Goal: Navigation & Orientation: Find specific page/section

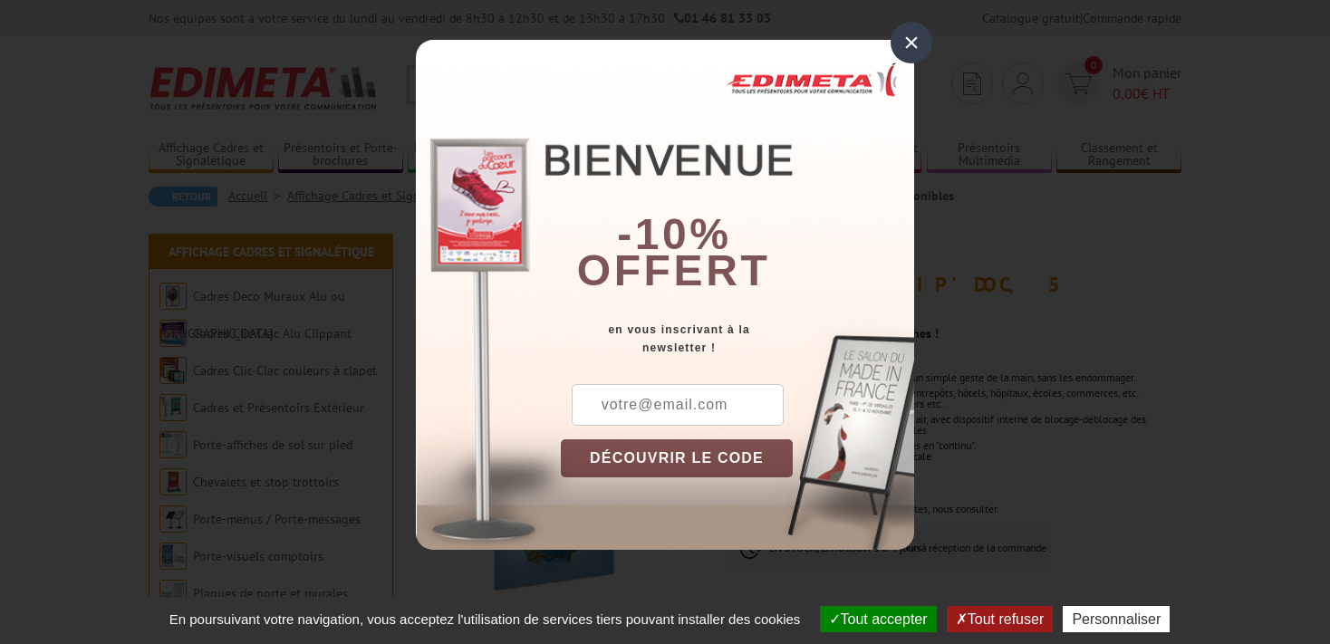
click at [913, 40] on div "×" at bounding box center [911, 43] width 42 height 42
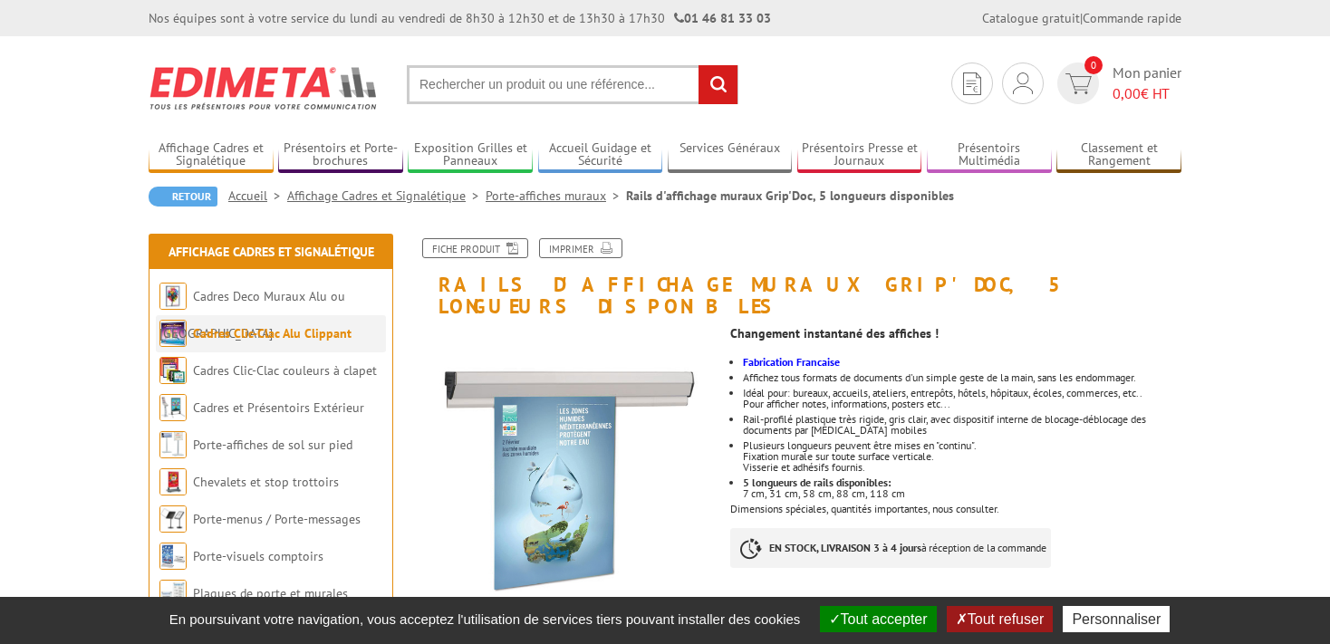
click at [329, 336] on link "Cadres Clic-Clac Alu Clippant" at bounding box center [272, 333] width 159 height 16
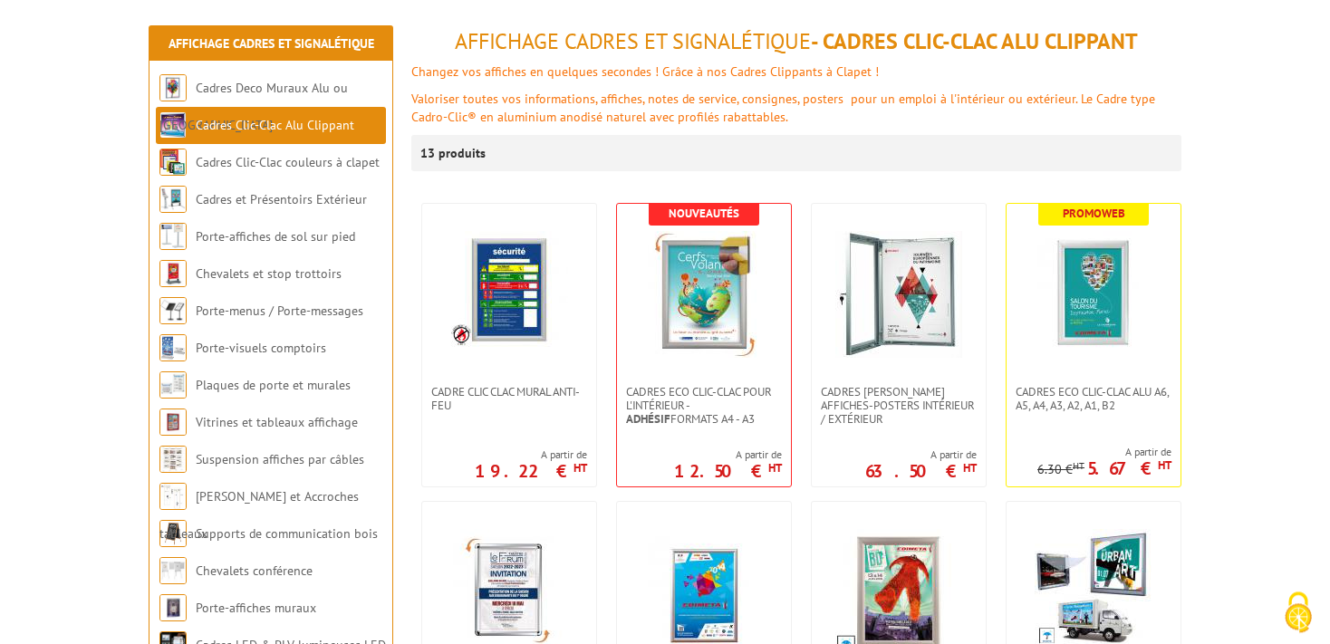
scroll to position [286, 0]
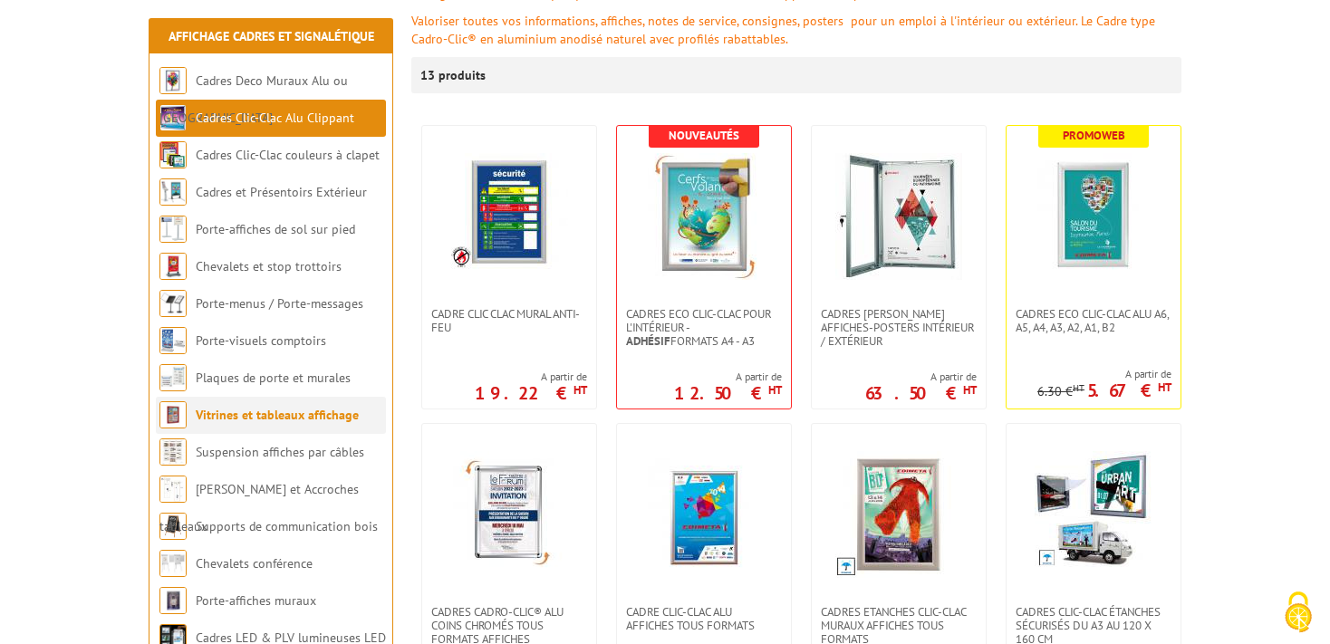
click at [277, 417] on link "Vitrines et tableaux affichage" at bounding box center [277, 415] width 163 height 16
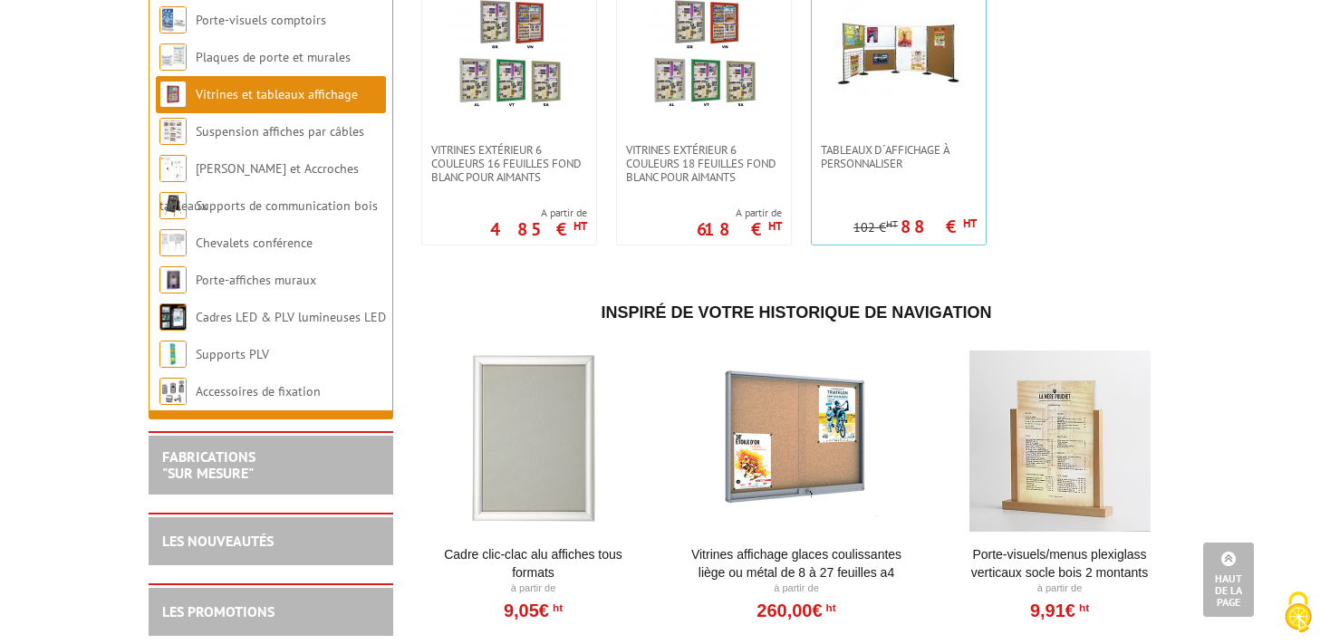
scroll to position [1339, 0]
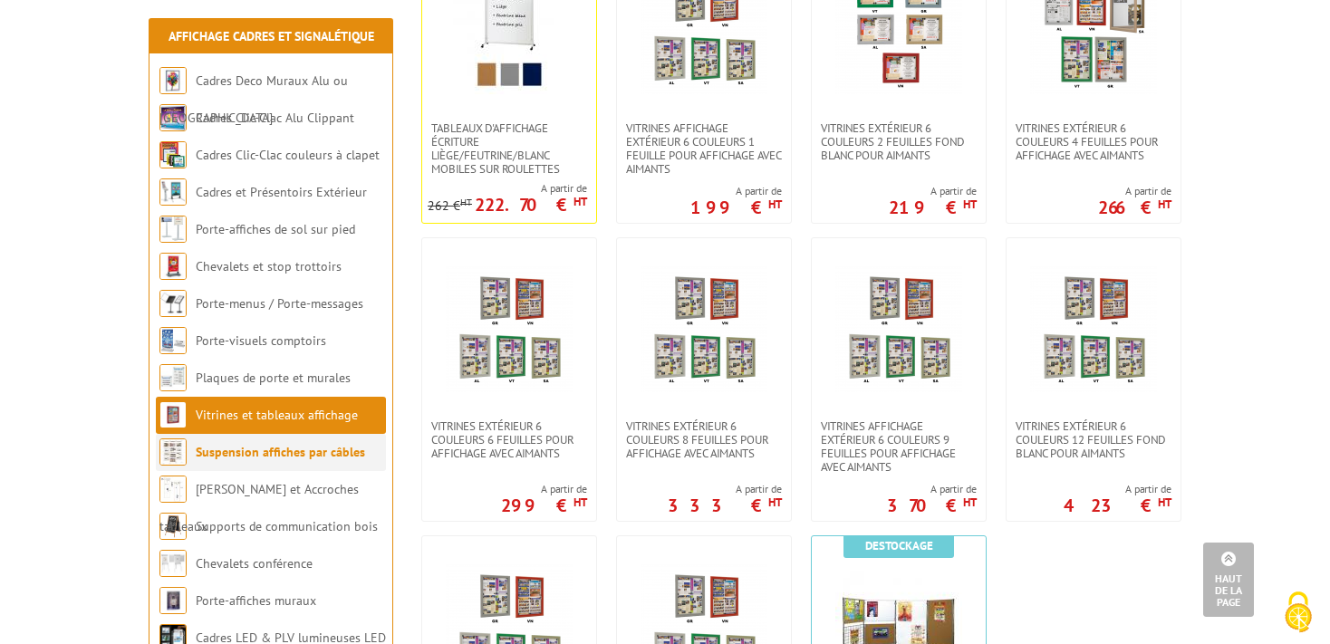
click at [288, 450] on link "Suspension affiches par câbles" at bounding box center [280, 452] width 169 height 16
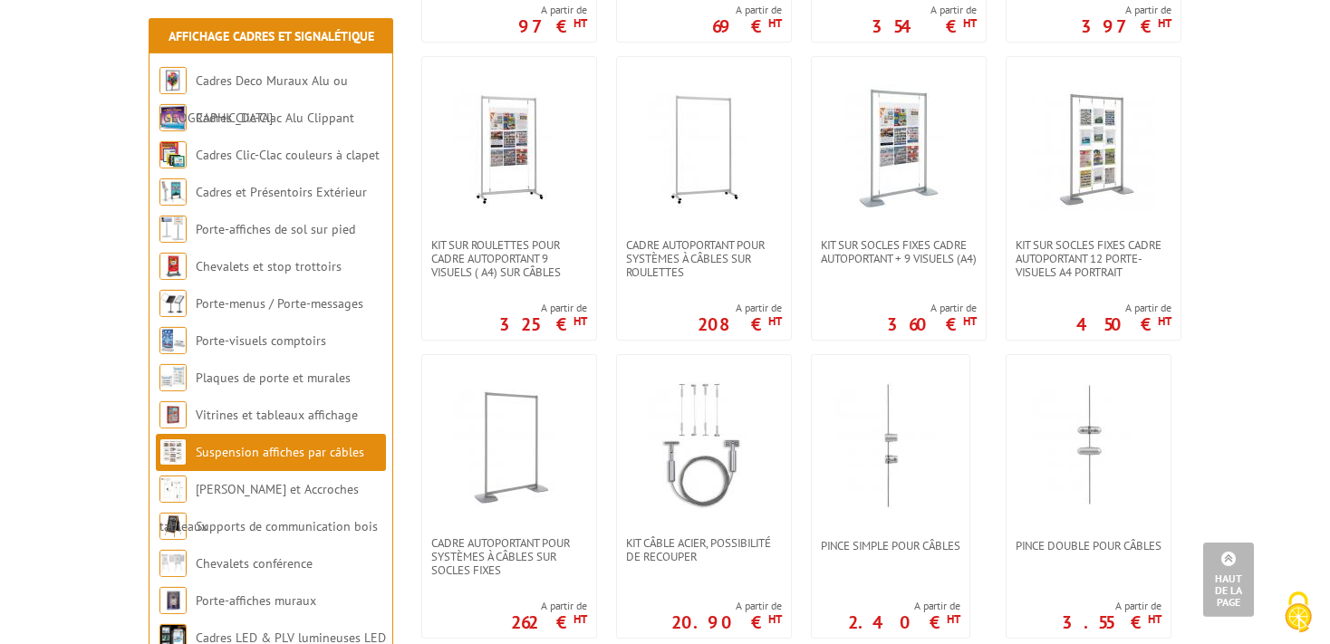
scroll to position [957, 0]
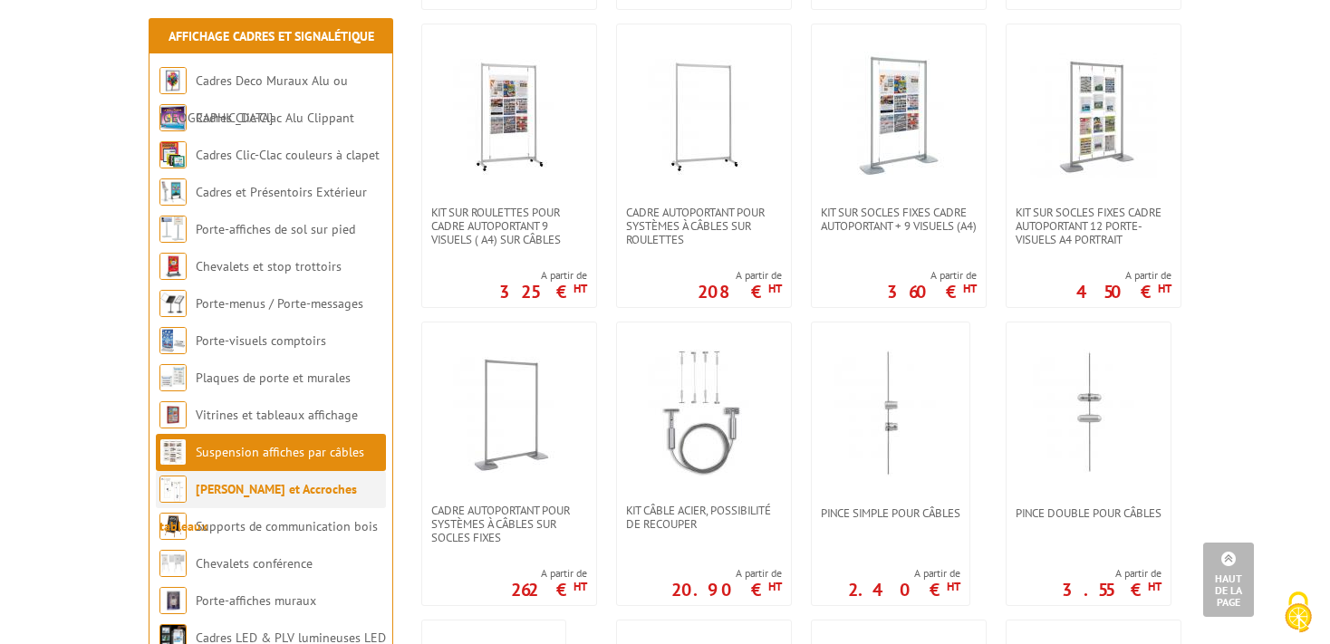
click at [273, 485] on link "[PERSON_NAME] et Accroches tableaux" at bounding box center [257, 507] width 197 height 53
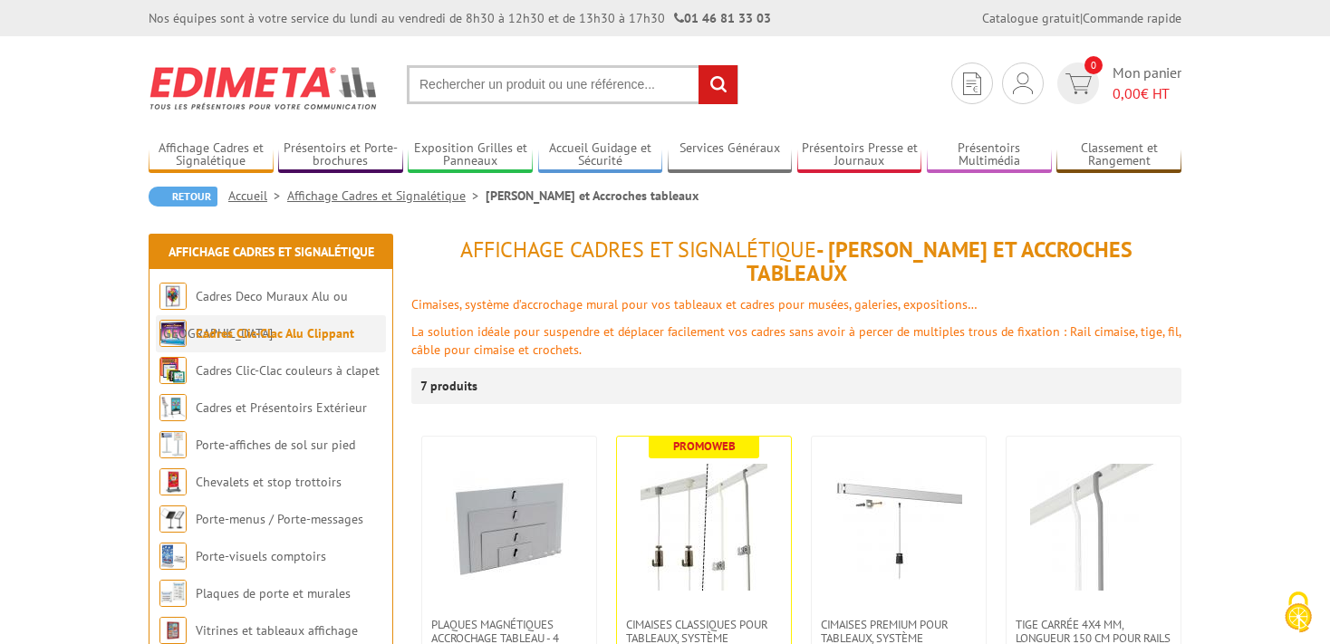
click at [249, 332] on link "Cadres Clic-Clac Alu Clippant" at bounding box center [275, 333] width 159 height 16
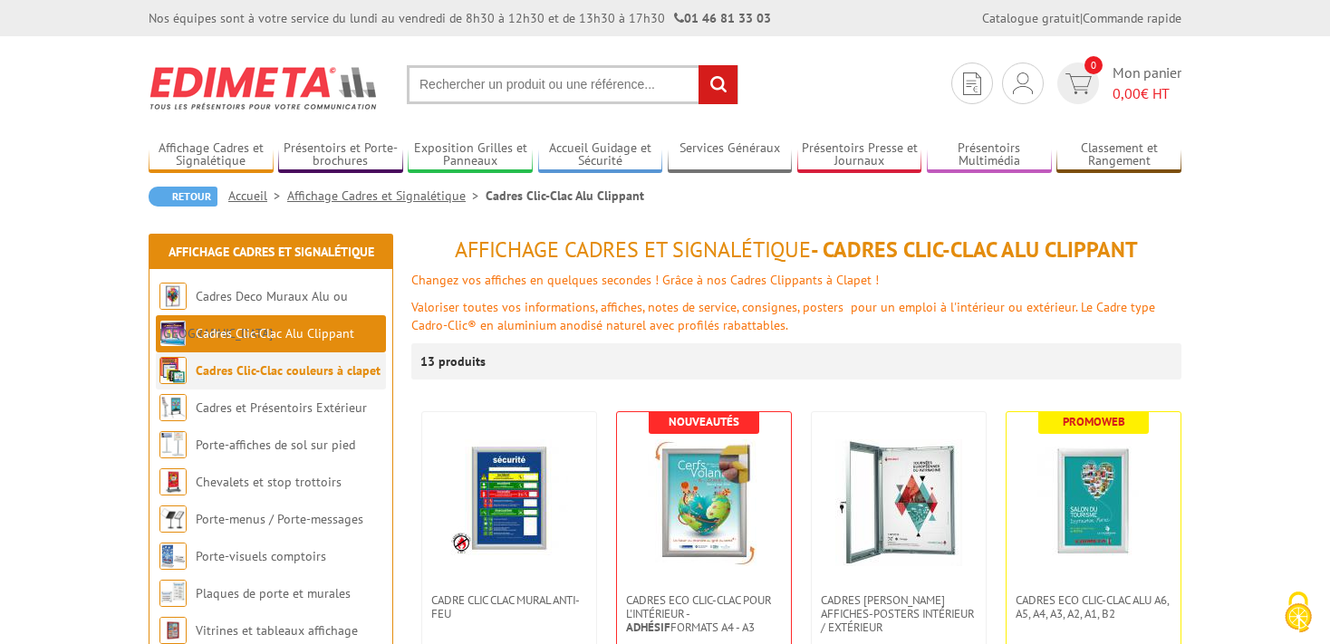
click at [255, 368] on link "Cadres Clic-Clac couleurs à clapet" at bounding box center [288, 370] width 185 height 16
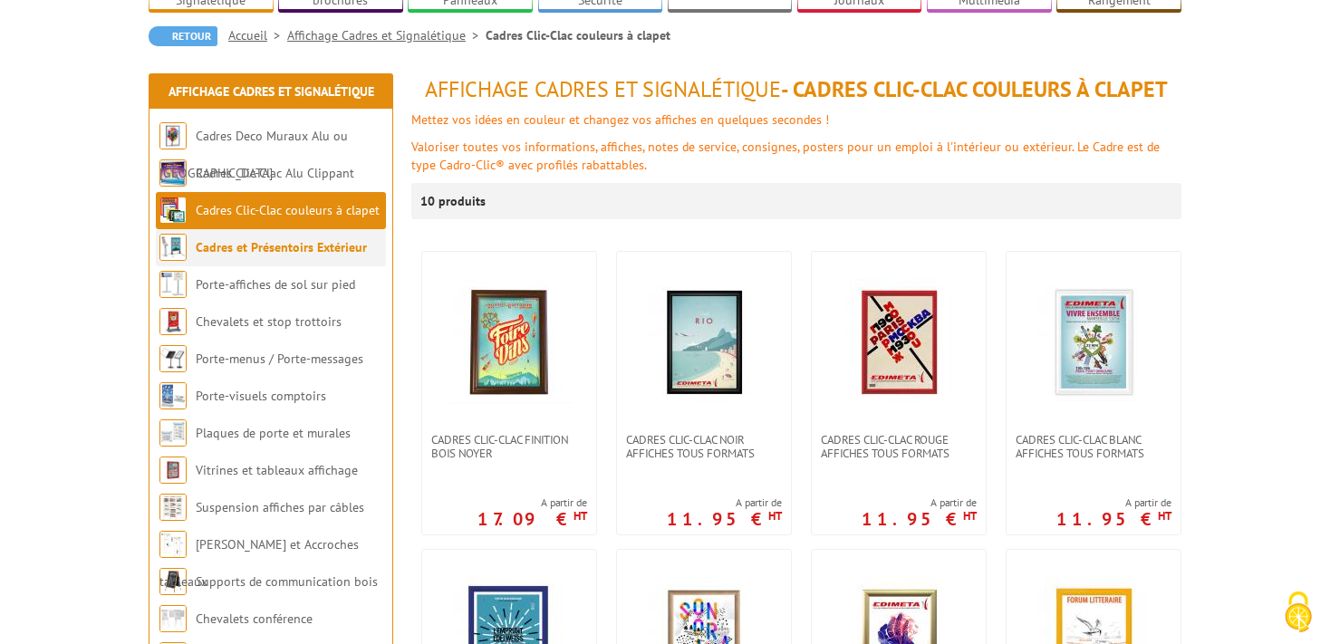
scroll to position [191, 0]
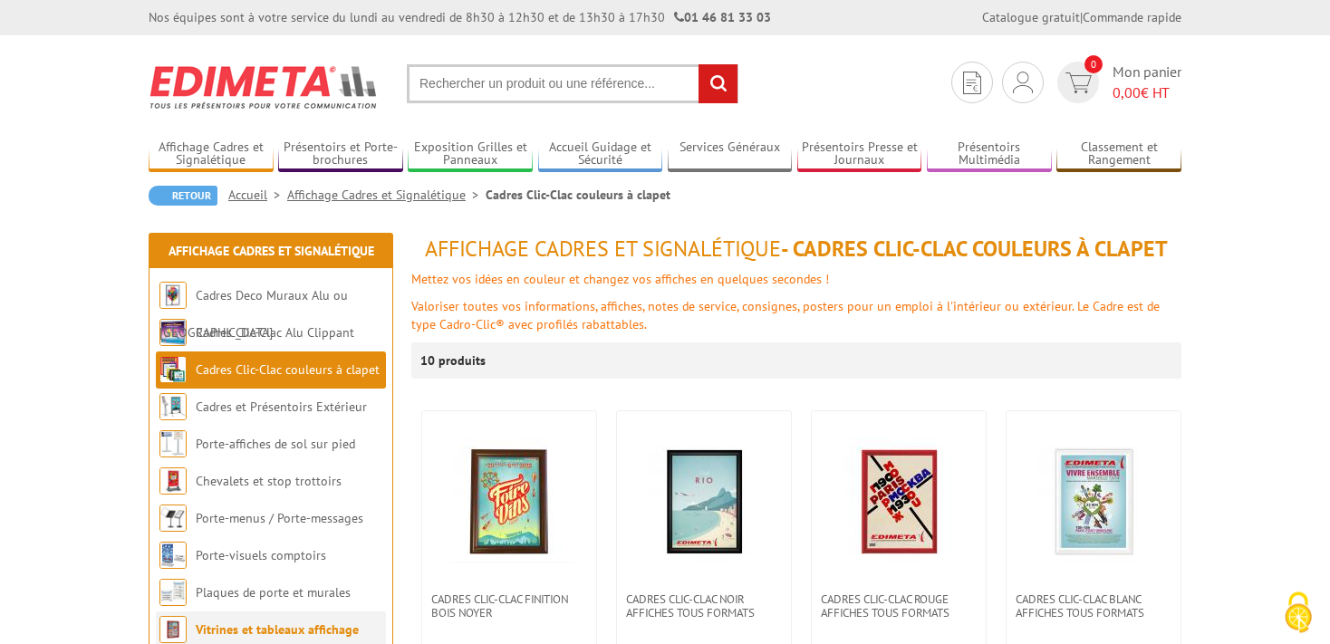
scroll to position [0, 0]
